Goal: Task Accomplishment & Management: Manage account settings

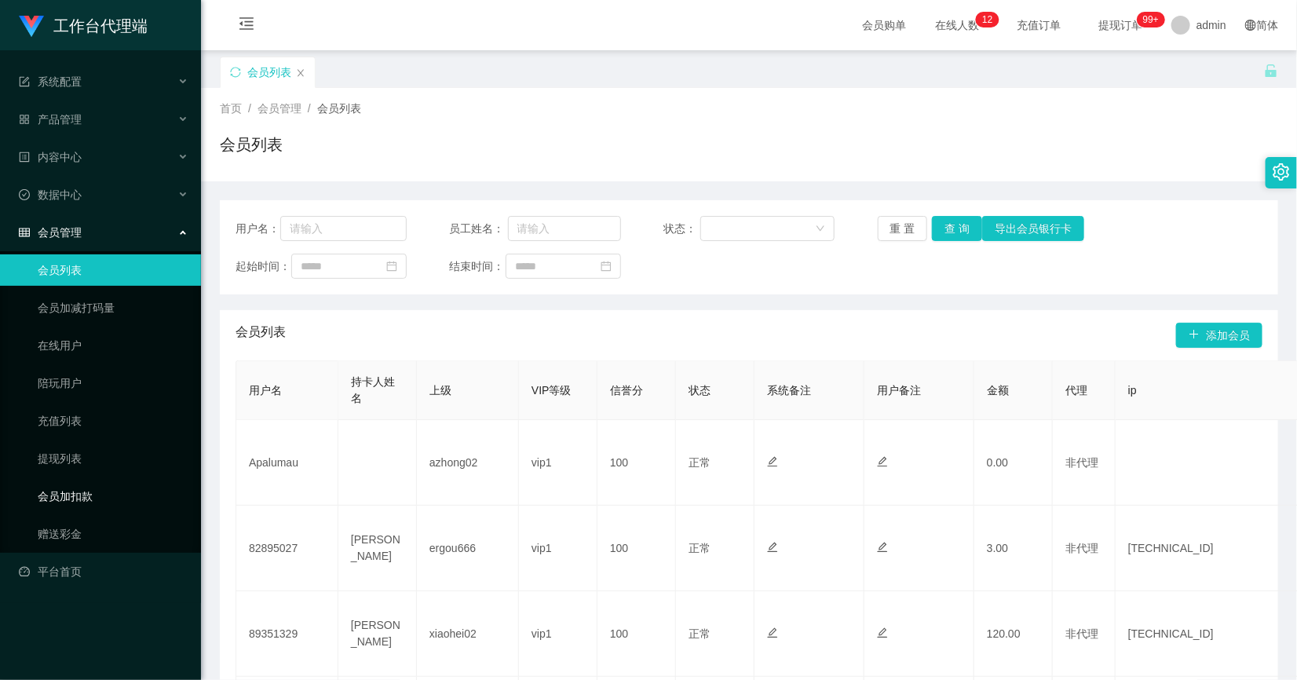
click at [60, 525] on link "赠送彩金" at bounding box center [113, 533] width 151 height 31
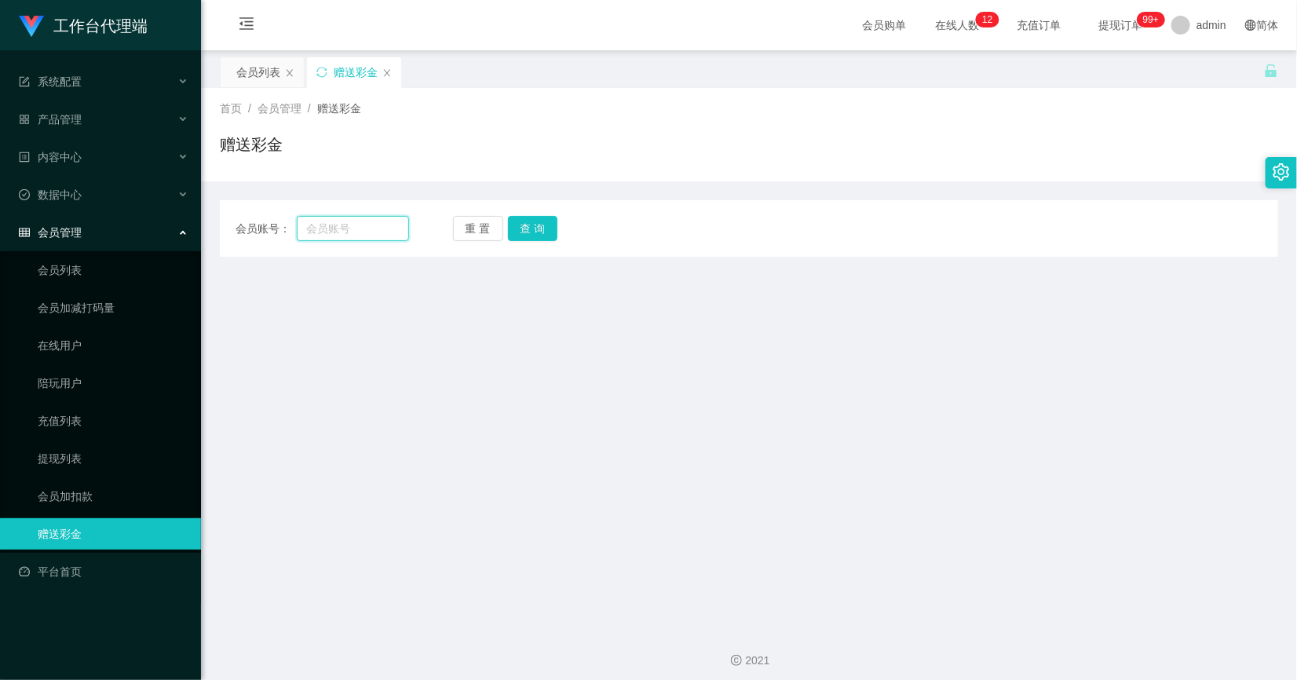
click at [360, 221] on input "text" at bounding box center [353, 228] width 112 height 25
type input "THY"
click at [551, 226] on button "查 询" at bounding box center [533, 228] width 50 height 25
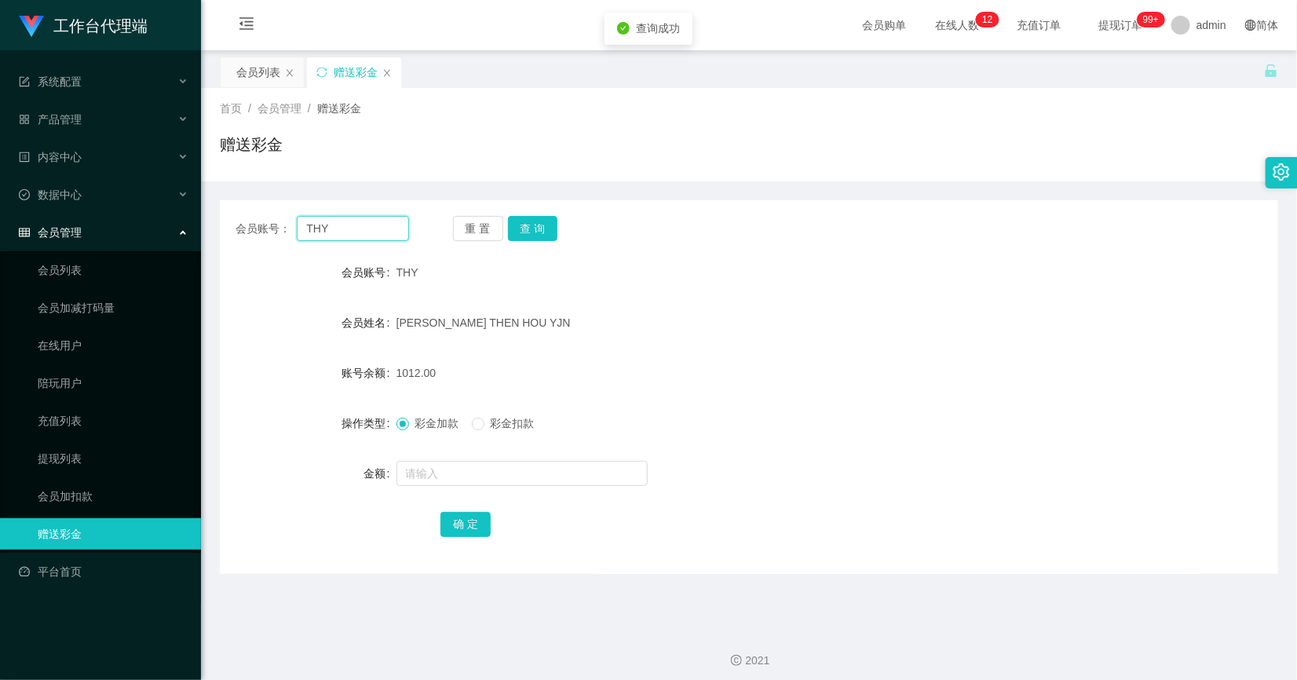
click at [383, 222] on input "THY" at bounding box center [353, 228] width 112 height 25
click at [85, 104] on div "产品管理" at bounding box center [100, 119] width 201 height 31
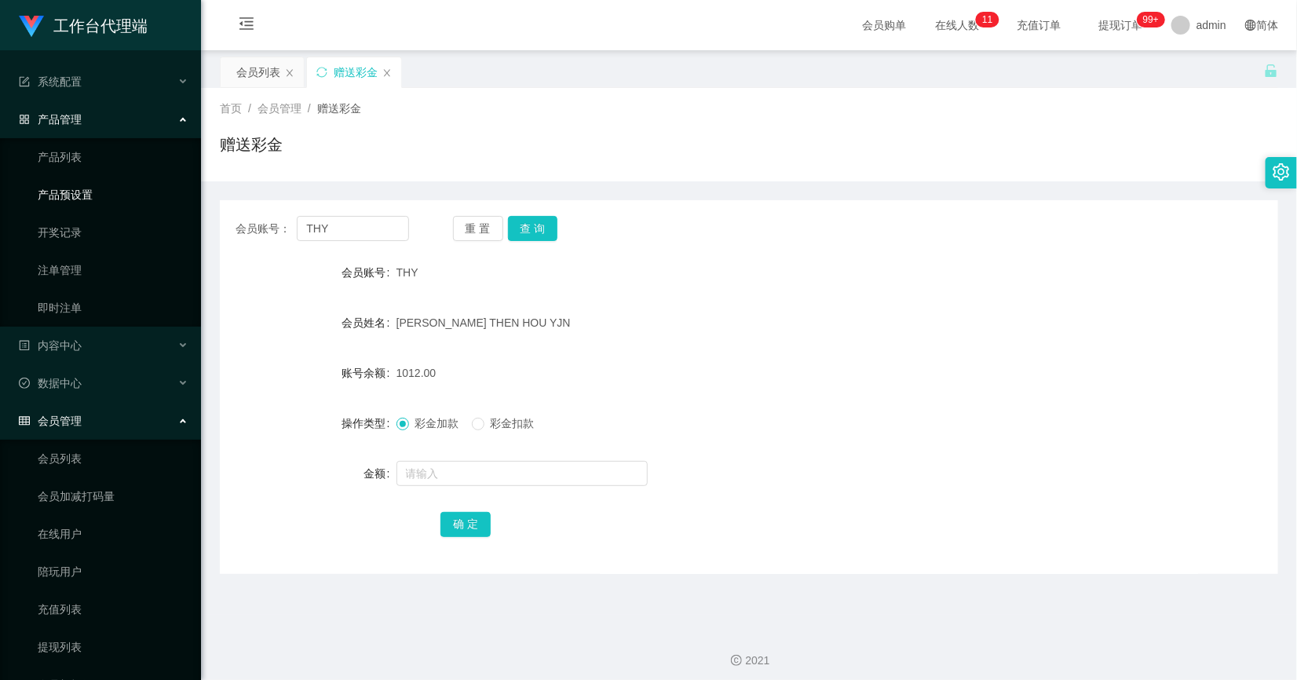
click at [86, 185] on link "产品预设置" at bounding box center [113, 194] width 151 height 31
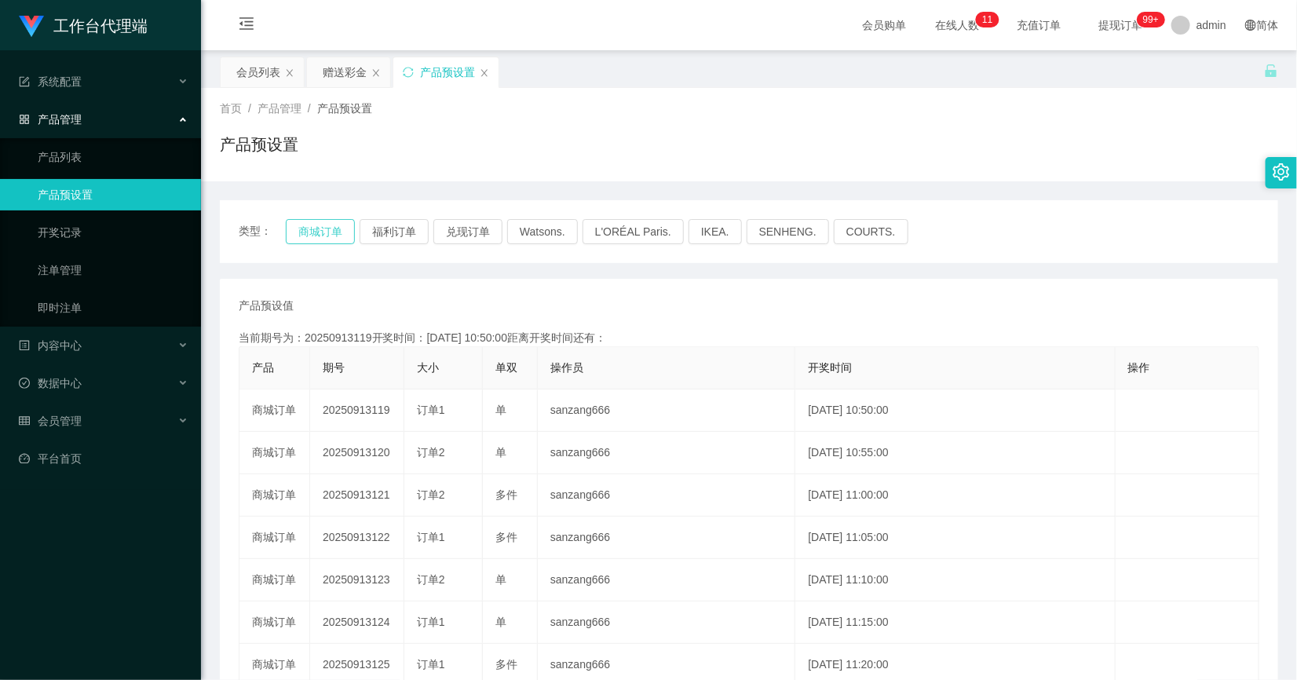
click at [308, 233] on button "商城订单" at bounding box center [320, 231] width 69 height 25
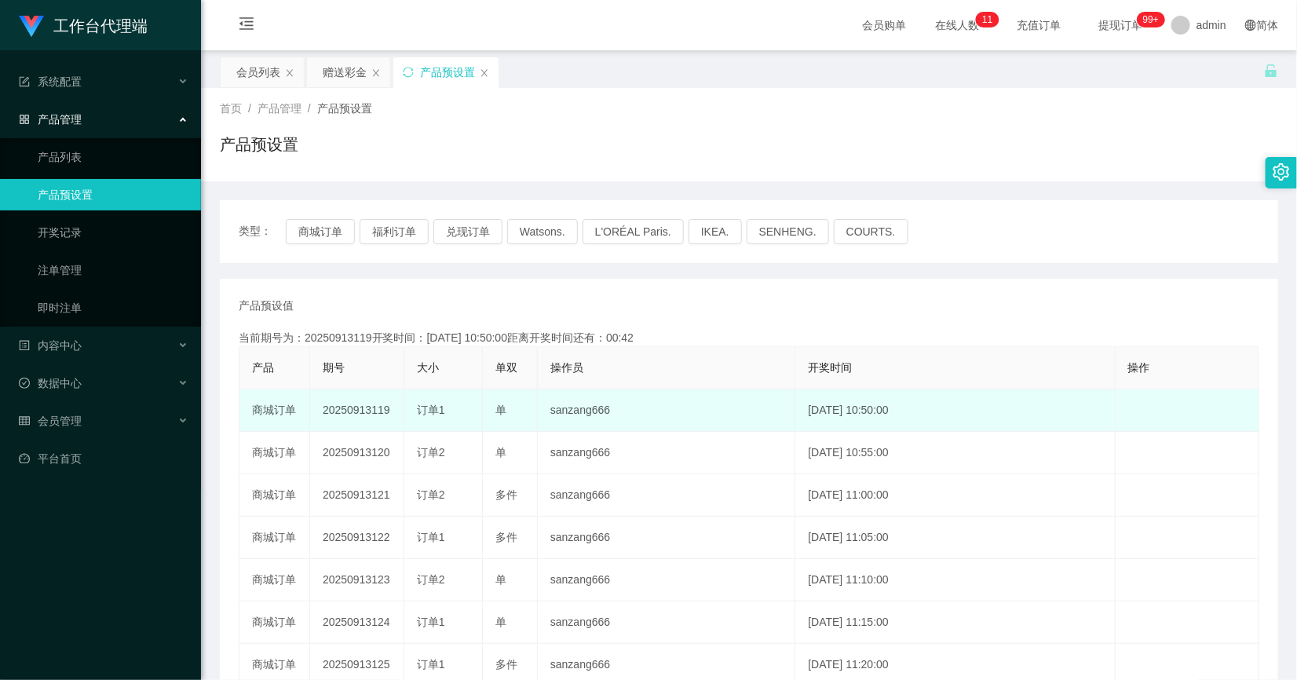
click at [374, 408] on td "20250913119" at bounding box center [357, 411] width 94 height 42
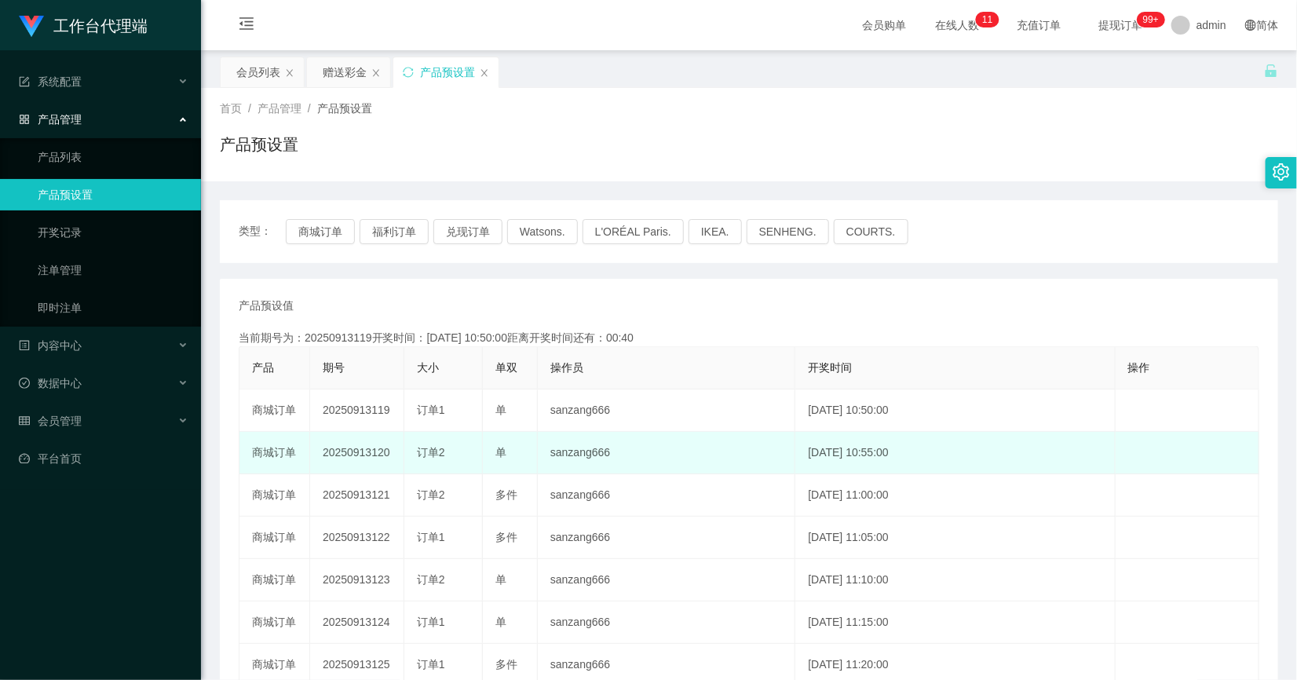
click at [339, 462] on td "20250913120" at bounding box center [357, 453] width 94 height 42
click at [354, 458] on td "20250913120" at bounding box center [357, 453] width 94 height 42
click at [347, 456] on td "20250913120" at bounding box center [357, 453] width 94 height 42
